Goal: Information Seeking & Learning: Understand process/instructions

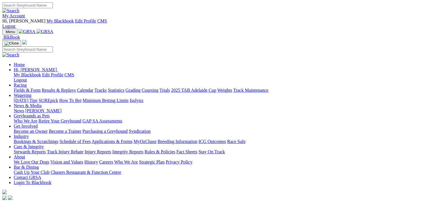
click at [141, 88] on link "Grading" at bounding box center [133, 90] width 15 height 5
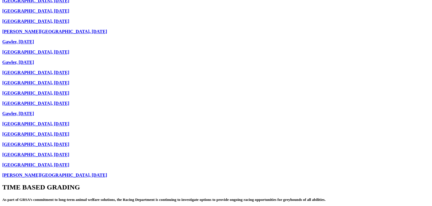
scroll to position [857, 0]
